Goal: Task Accomplishment & Management: Use online tool/utility

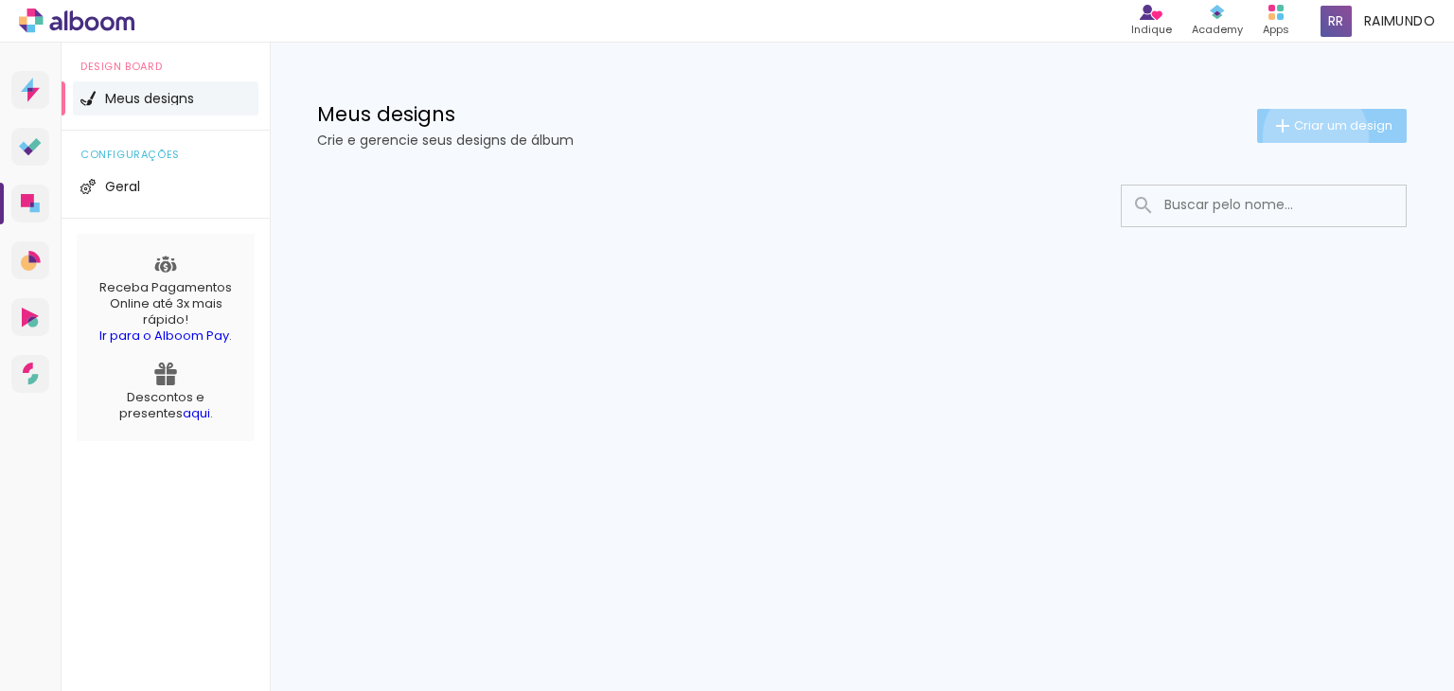
click at [1312, 136] on paper-button "Criar um design" at bounding box center [1332, 126] width 150 height 34
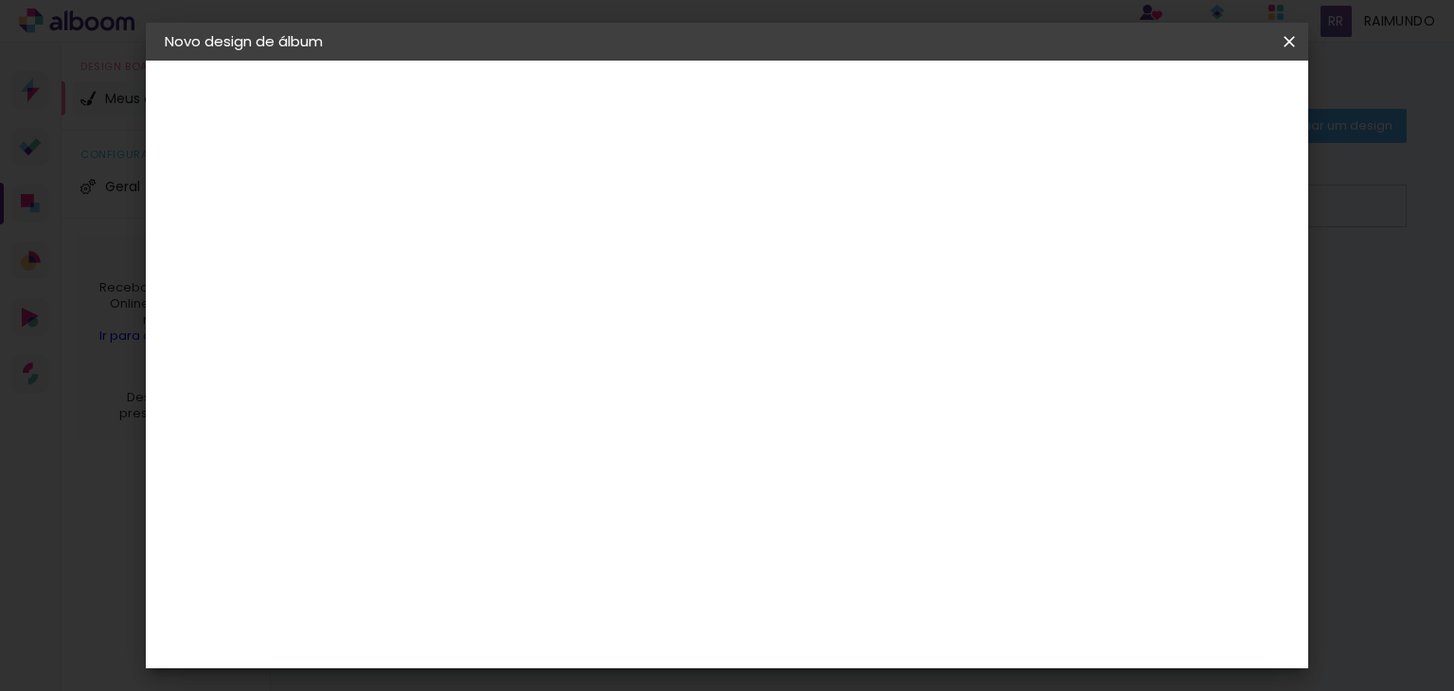
click at [474, 247] on input at bounding box center [474, 253] width 0 height 29
type input "P"
type input "Meu Portifólio"
type paper-input "Meu Portifólio"
click at [0, 0] on slot "Avançar" at bounding box center [0, 0] width 0 height 0
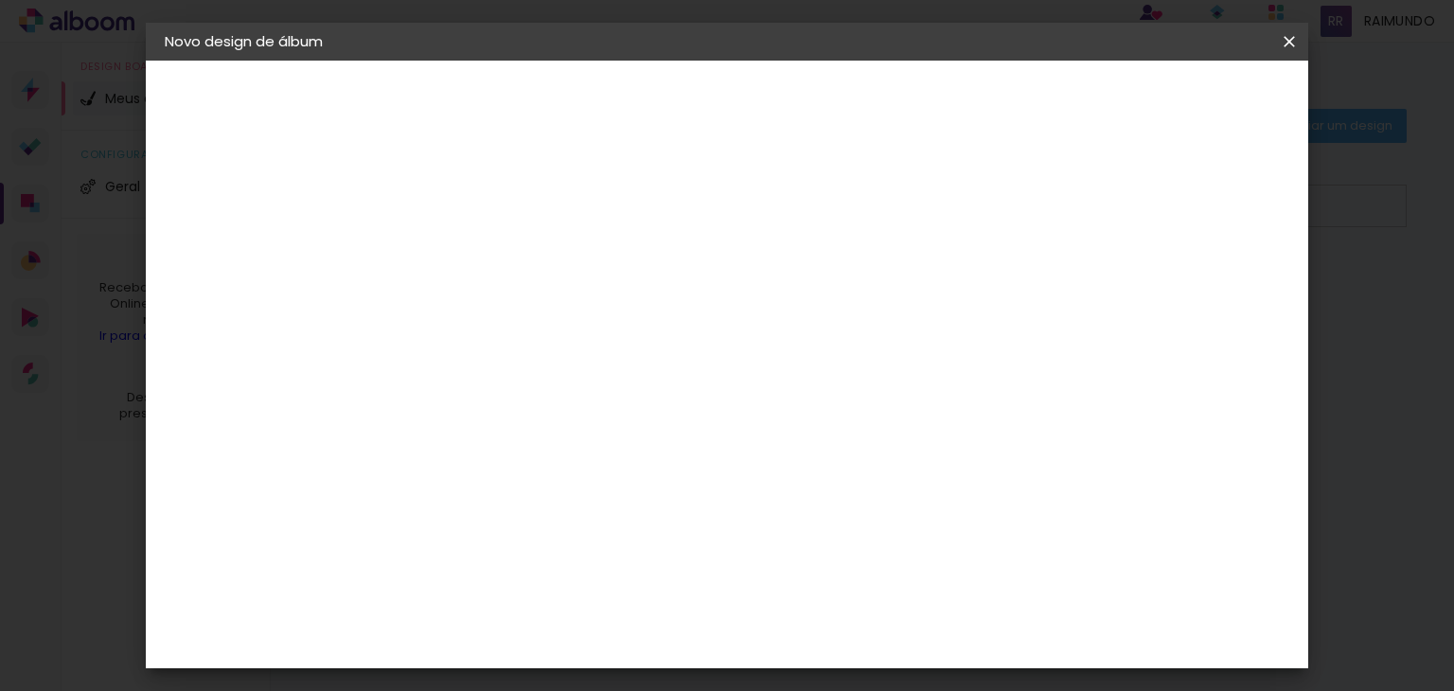
click at [625, 318] on paper-input-container "País de atuação Brasil" at bounding box center [522, 303] width 204 height 43
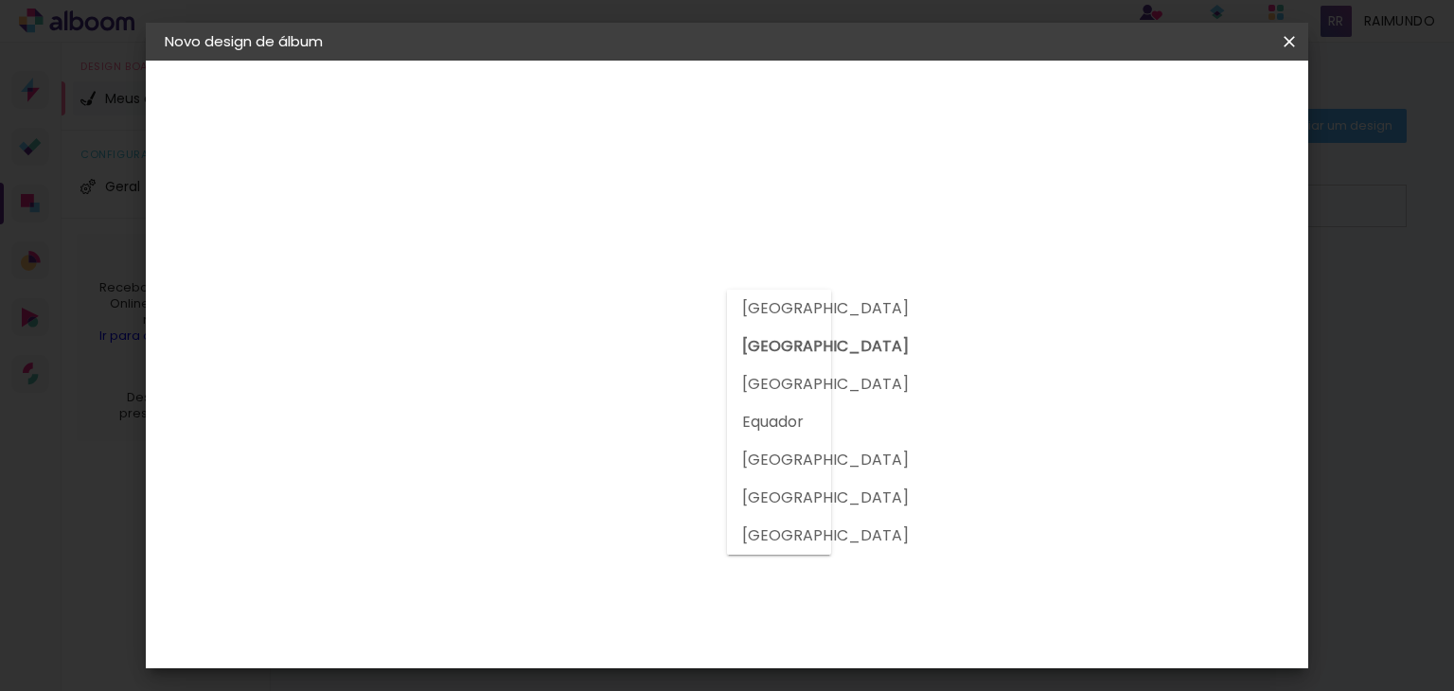
click at [625, 318] on paper-input-container "País de atuação Brasil" at bounding box center [522, 303] width 204 height 43
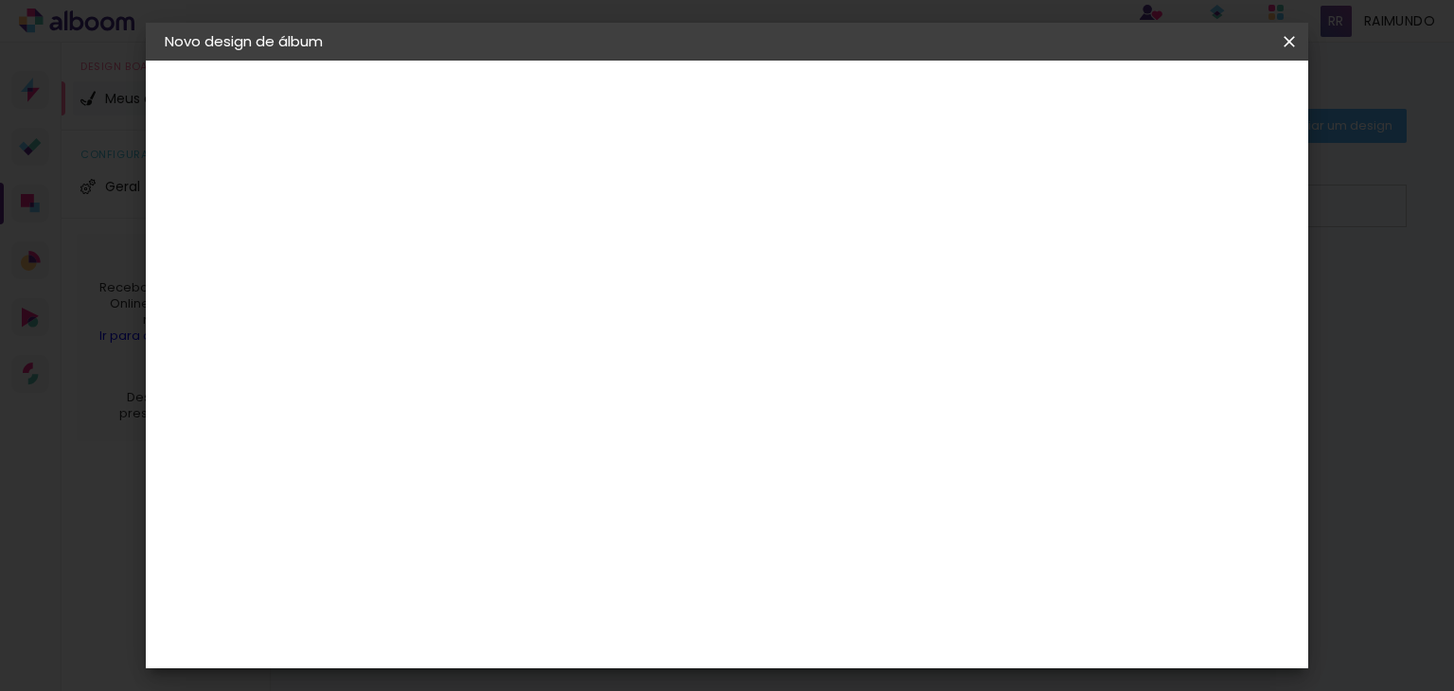
click at [0, 0] on slot "Tamanho Livre" at bounding box center [0, 0] width 0 height 0
click at [828, 409] on paper-item "Sugerir uma encadernadora" at bounding box center [738, 394] width 182 height 49
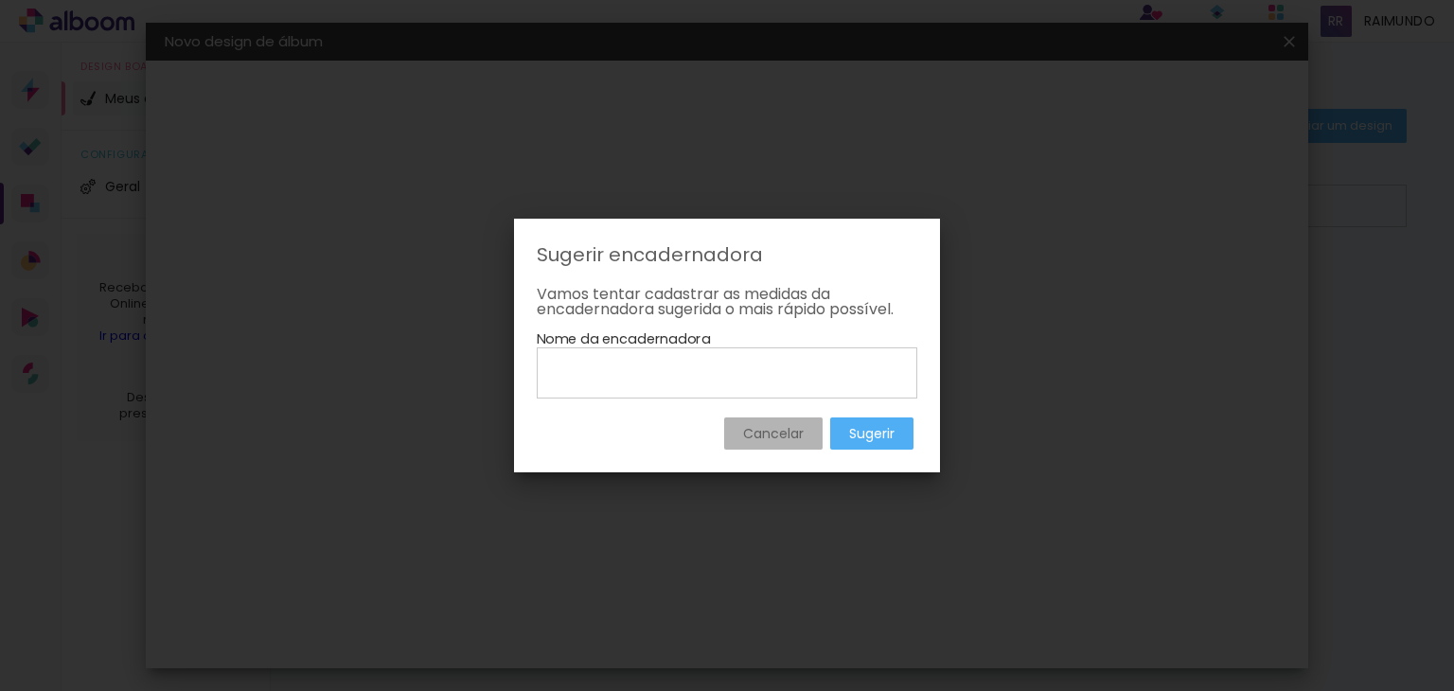
click at [0, 0] on slot "Cancelar" at bounding box center [0, 0] width 0 height 0
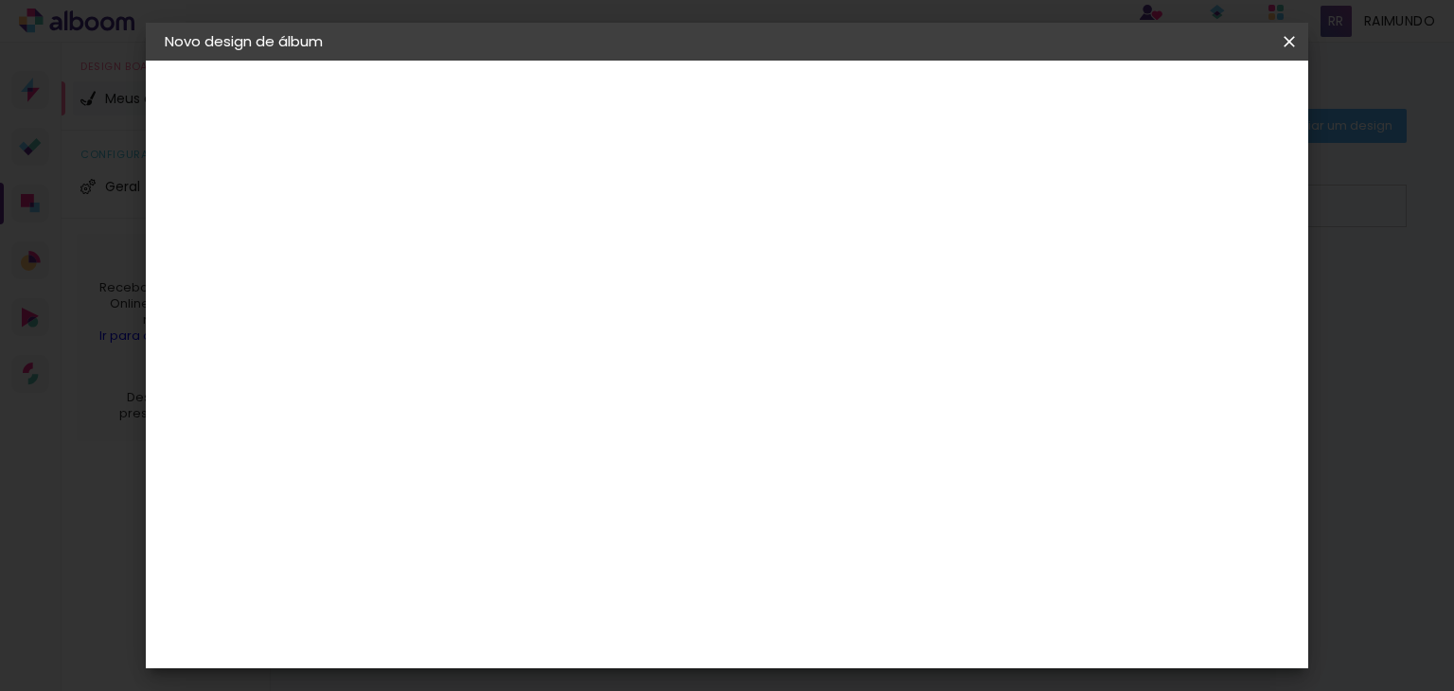
click at [518, 433] on div "3ZERO5" at bounding box center [489, 427] width 57 height 15
click at [0, 0] on slot "Avançar" at bounding box center [0, 0] width 0 height 0
click at [548, 315] on input "text" at bounding box center [511, 329] width 74 height 29
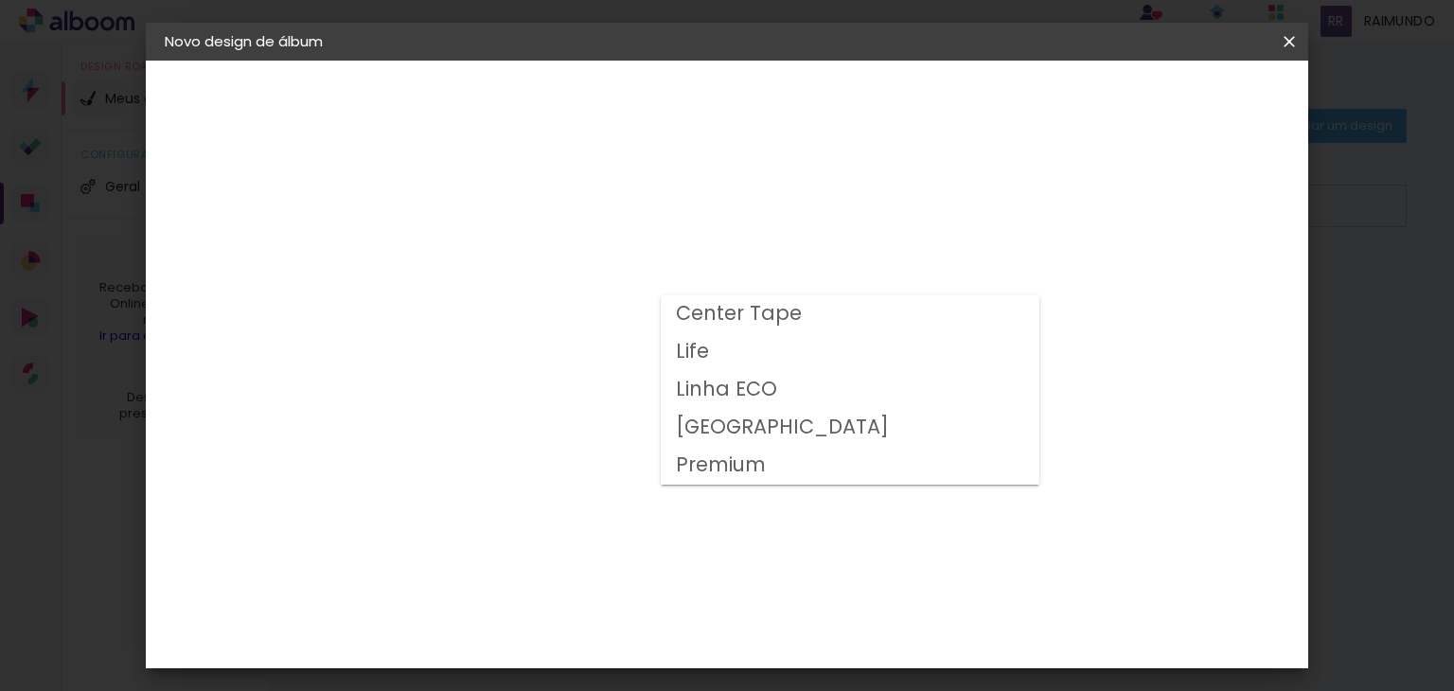
click at [730, 480] on paper-item "Premium" at bounding box center [850, 466] width 379 height 38
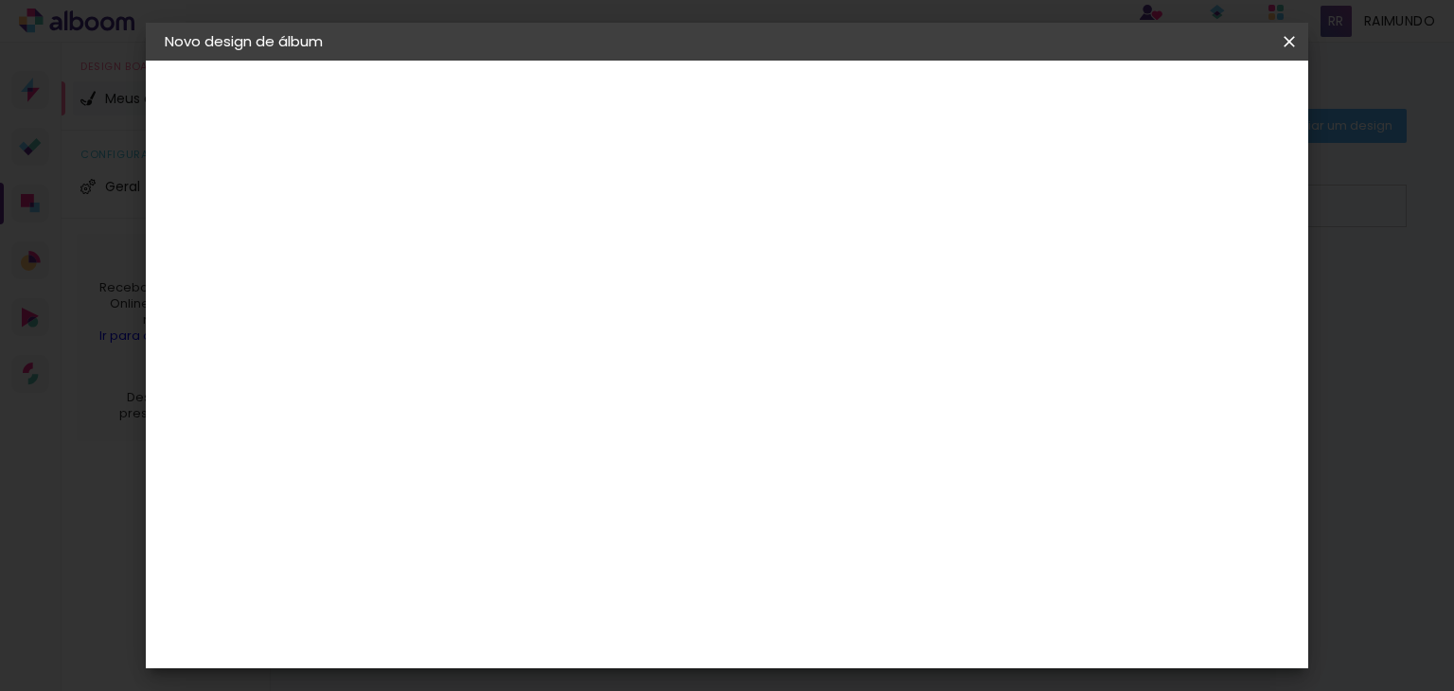
click at [706, 319] on input "Premium" at bounding box center [590, 310] width 232 height 29
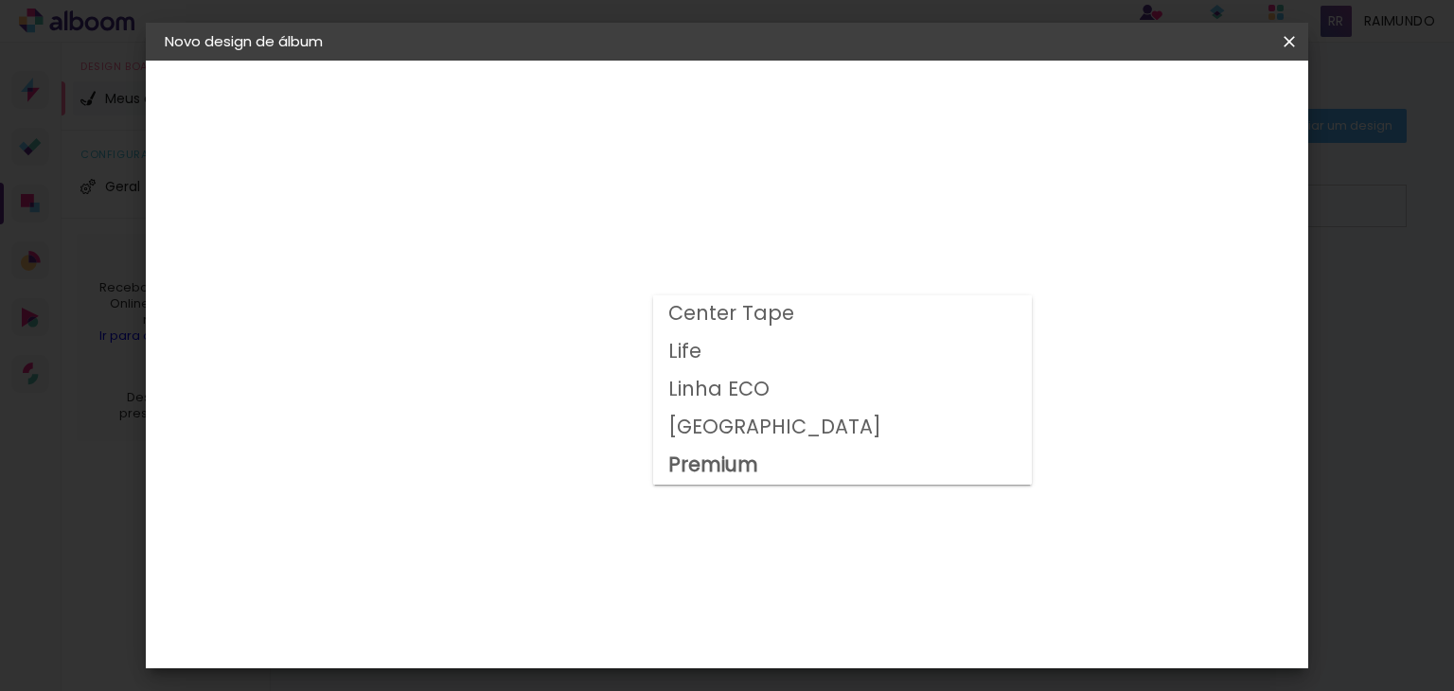
click at [0, 0] on slot "Center Tape" at bounding box center [0, 0] width 0 height 0
type input "Center Tape"
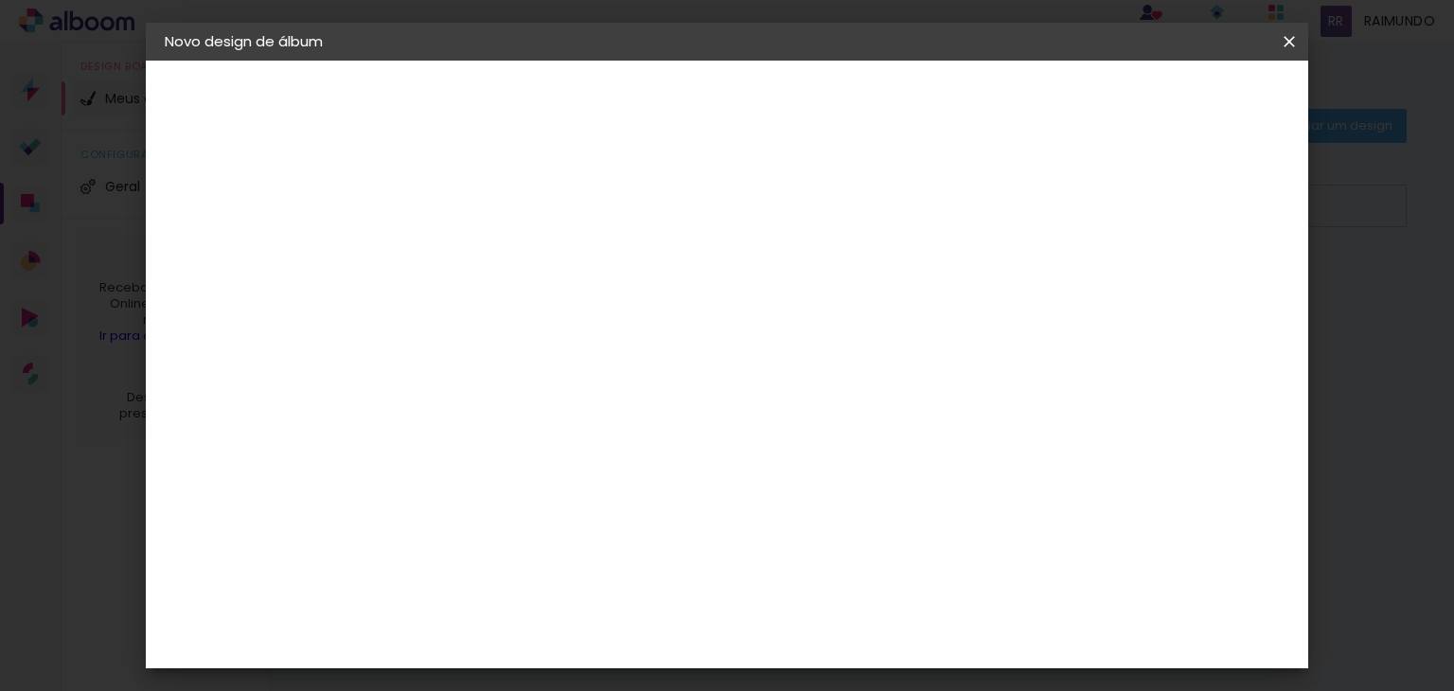
click at [576, 222] on div "Opções disponíveis Center Tape Life Linha ECO Milano Premium Tamanho Escolha o …" at bounding box center [601, 141] width 419 height 161
click at [672, 671] on span "30 × 42 cm" at bounding box center [637, 696] width 70 height 50
click at [0, 0] on slot "Avançar" at bounding box center [0, 0] width 0 height 0
click at [864, 98] on span "Iniciar design" at bounding box center [834, 107] width 62 height 27
